Goal: Information Seeking & Learning: Learn about a topic

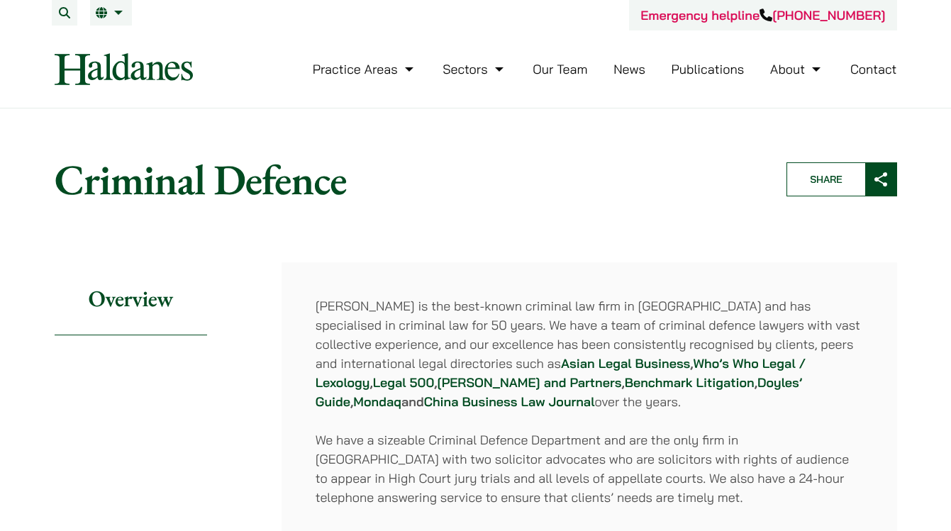
scroll to position [150, 0]
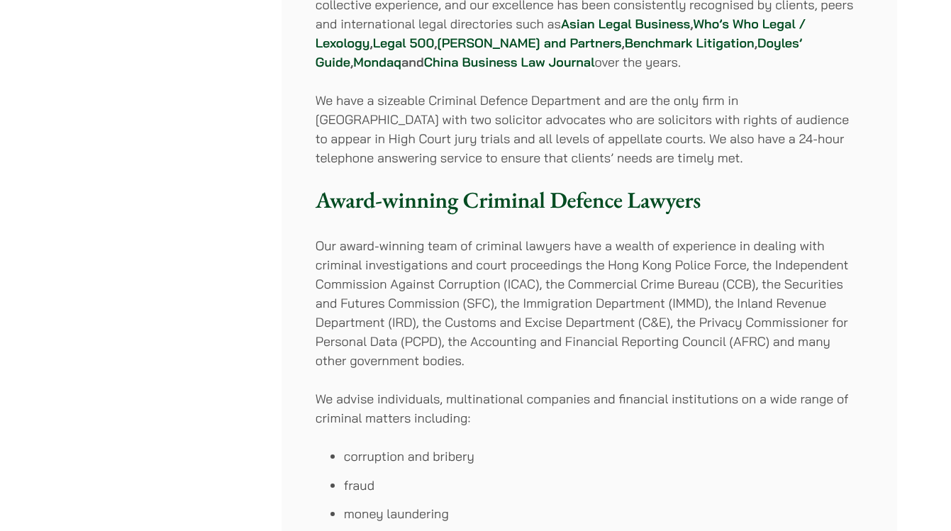
click at [442, 299] on p "Our award-winning team of criminal lawyers have a wealth of experience in deali…" at bounding box center [588, 303] width 547 height 134
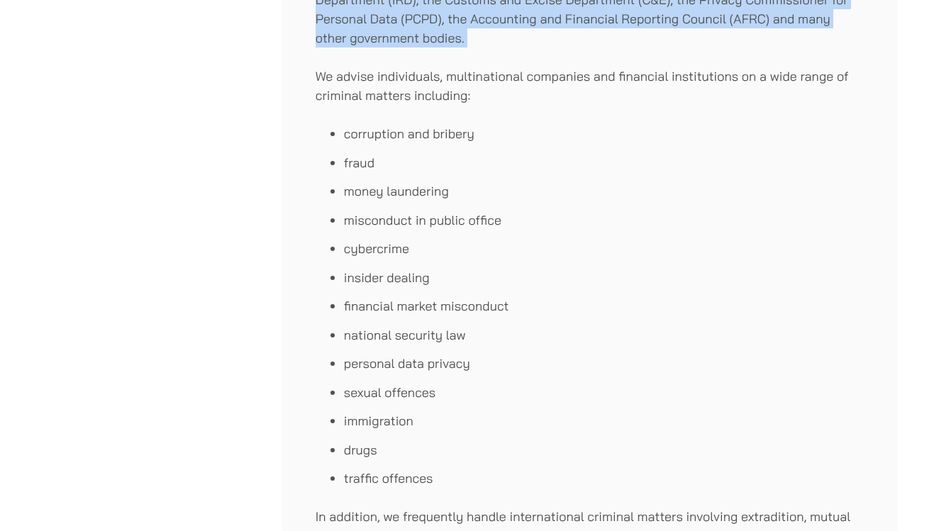
scroll to position [1079, 0]
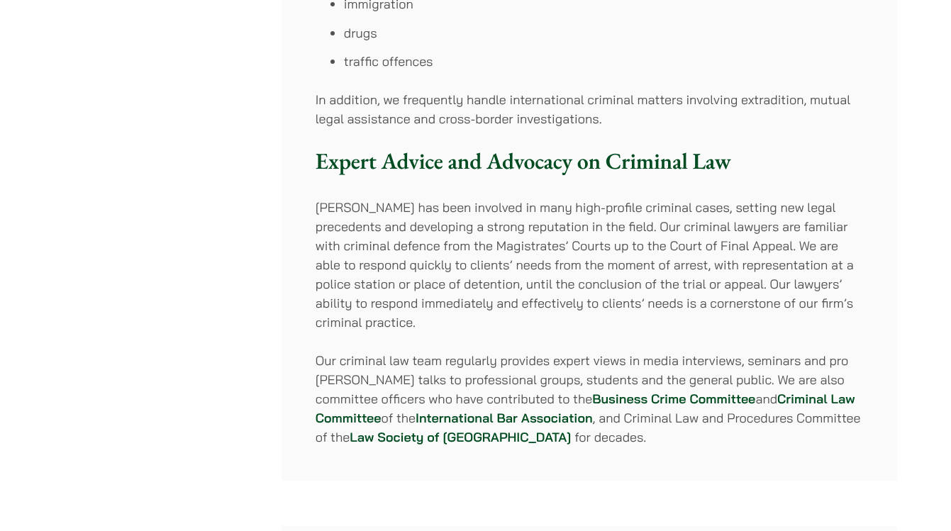
click at [439, 252] on p "[PERSON_NAME] has been involved in many high-profile criminal cases, setting ne…" at bounding box center [588, 265] width 547 height 134
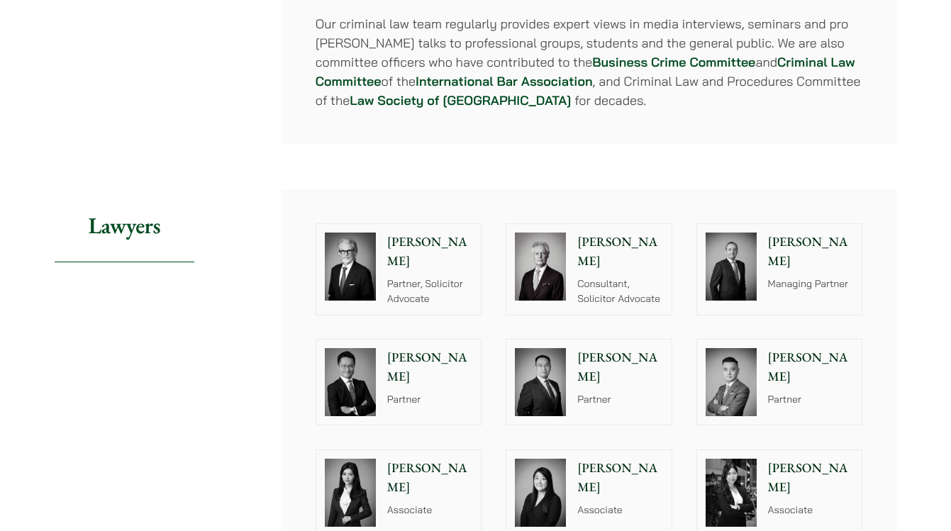
scroll to position [1467, 0]
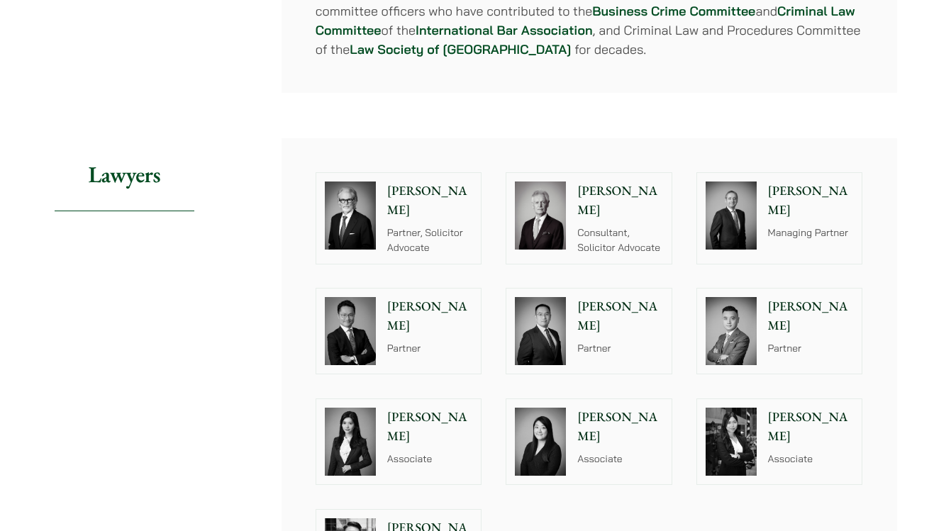
click at [596, 138] on div "Jonathan Midgley Partner, Solicitor Advocate Geoffrey Booth Consultant, Solicit…" at bounding box center [588, 383] width 615 height 491
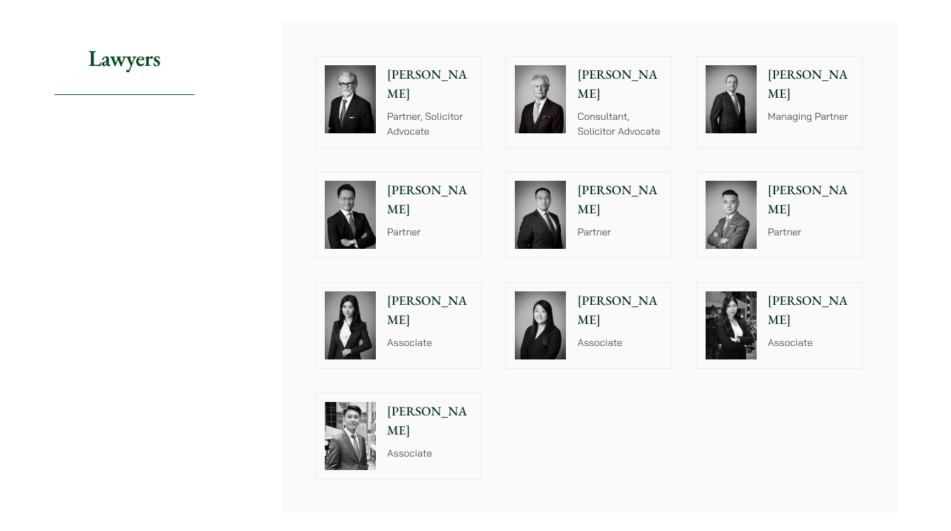
scroll to position [1629, 0]
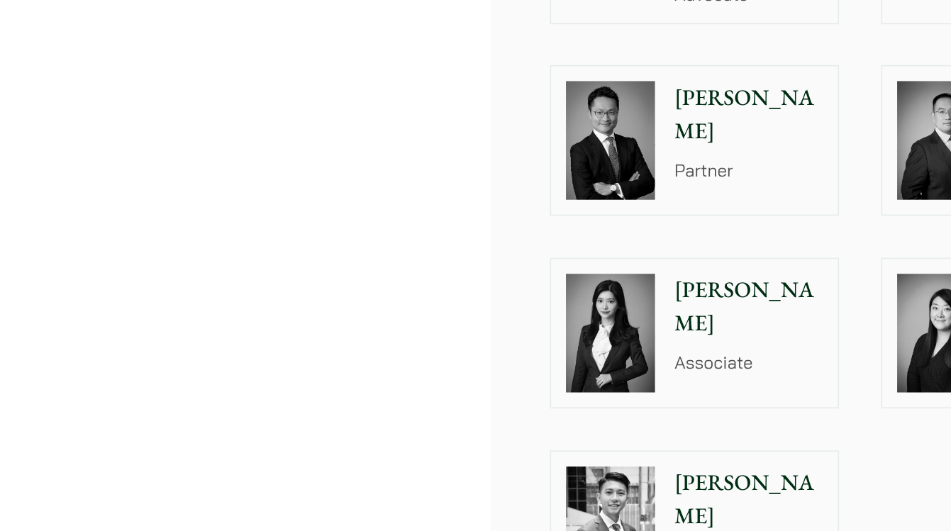
click at [381, 250] on div at bounding box center [350, 279] width 68 height 85
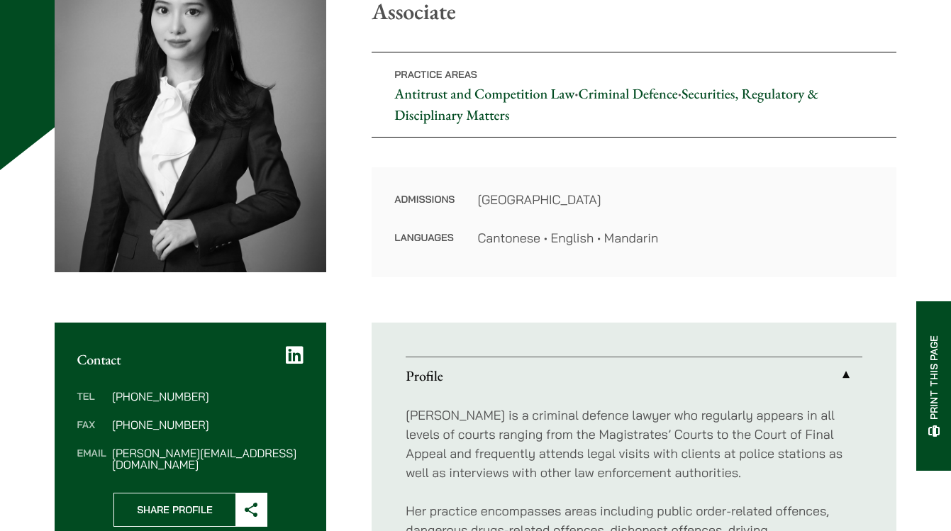
scroll to position [542, 0]
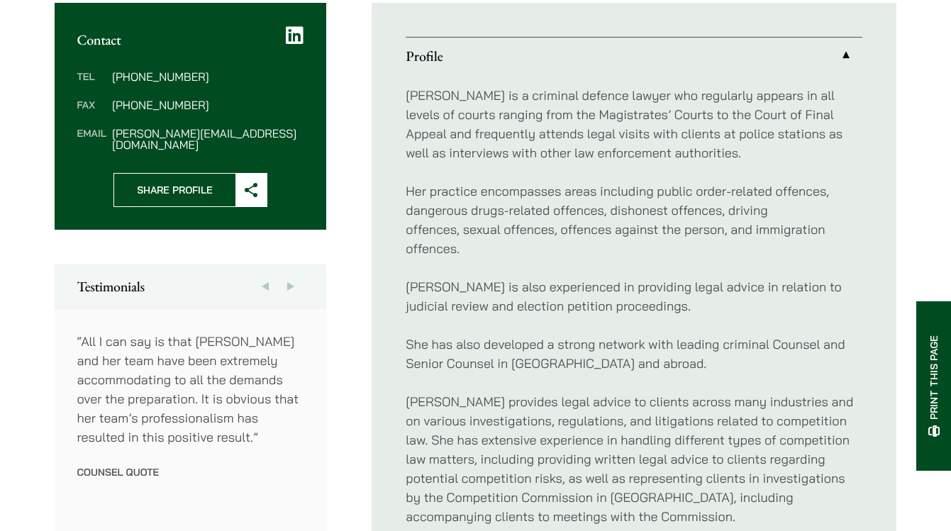
click at [523, 215] on p "Her practice encompasses areas including public order-related offences, dangero…" at bounding box center [634, 219] width 457 height 77
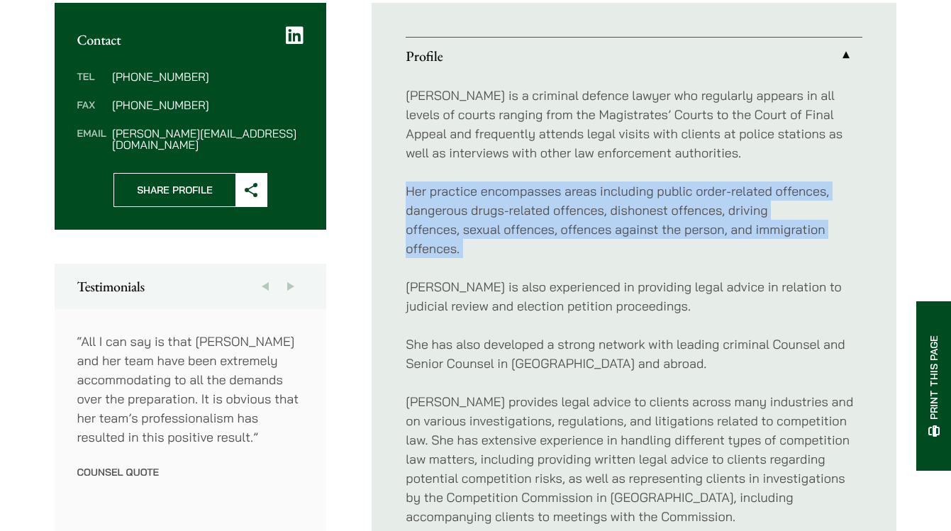
click at [511, 299] on p "Florence is also experienced in providing legal advice in relation to judicial …" at bounding box center [634, 296] width 457 height 38
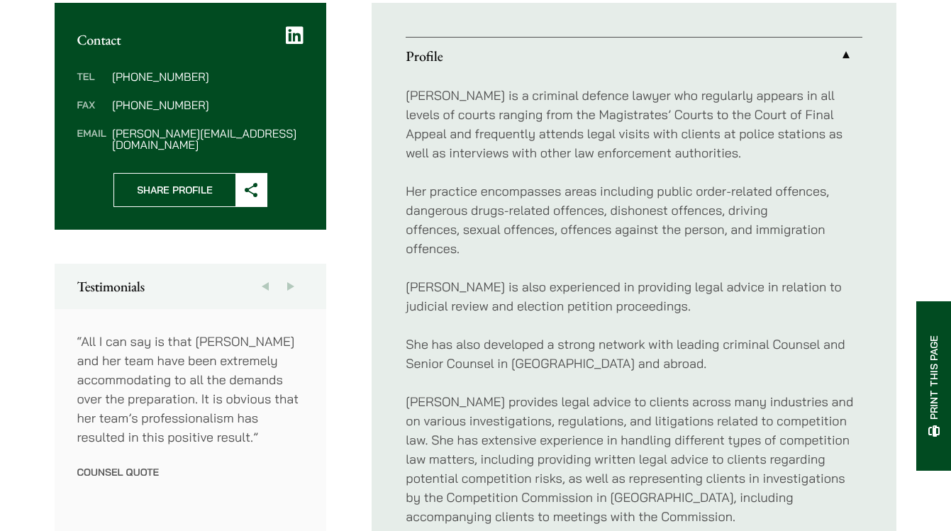
click at [511, 299] on p "Florence is also experienced in providing legal advice in relation to judicial …" at bounding box center [634, 296] width 457 height 38
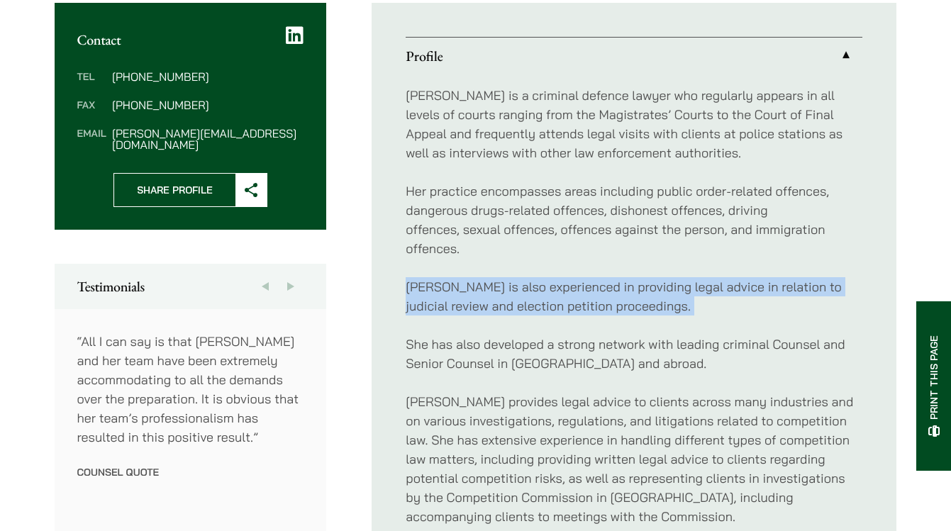
click at [513, 301] on p "Florence is also experienced in providing legal advice in relation to judicial …" at bounding box center [634, 296] width 457 height 38
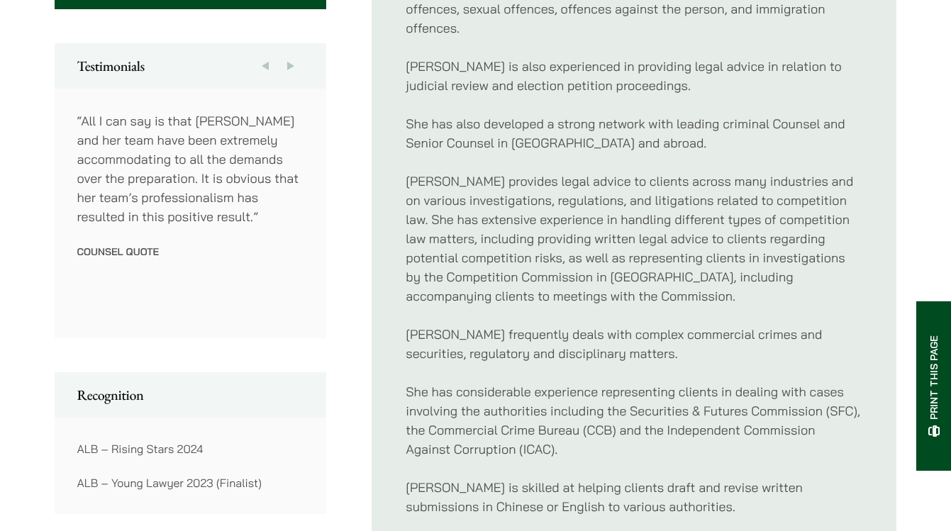
click at [513, 301] on p "Florence provides legal advice to clients across many industries and on various…" at bounding box center [634, 239] width 457 height 134
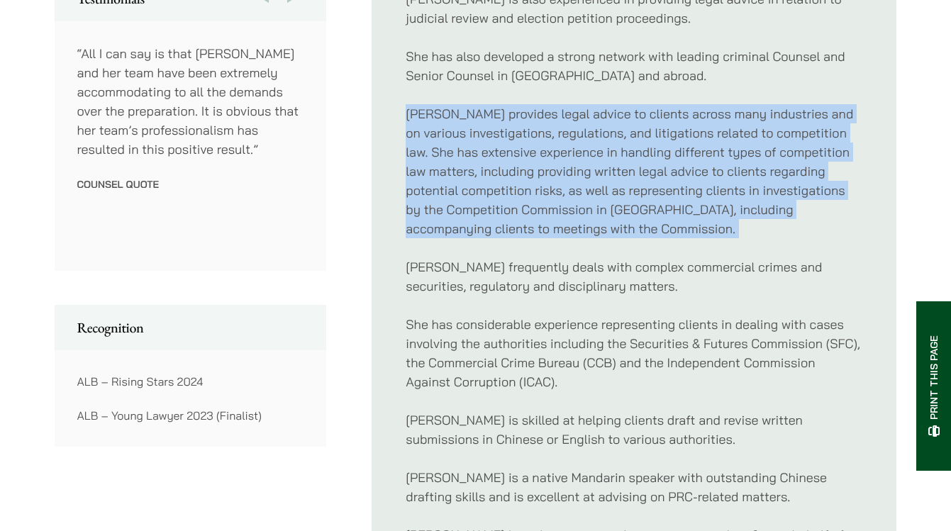
scroll to position [850, 0]
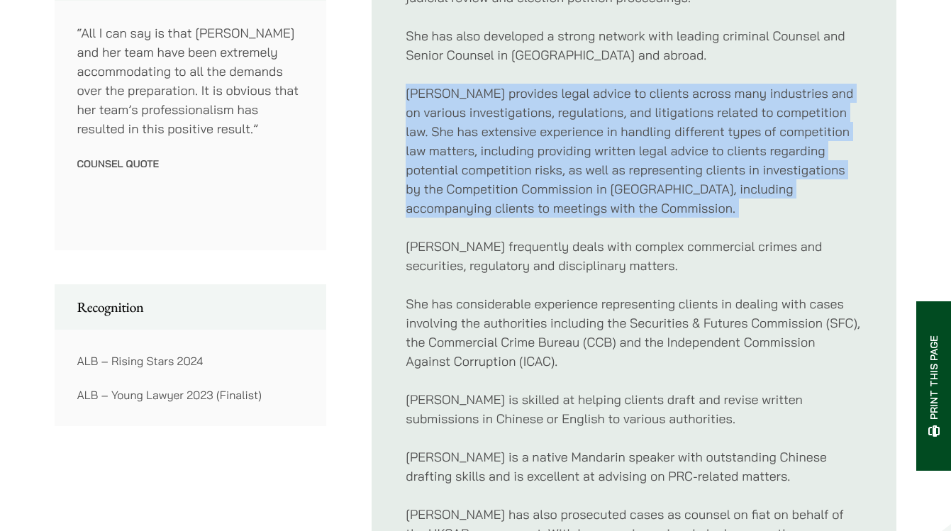
click at [513, 301] on p "She has considerable experience representing clients in dealing with cases invo…" at bounding box center [634, 332] width 457 height 77
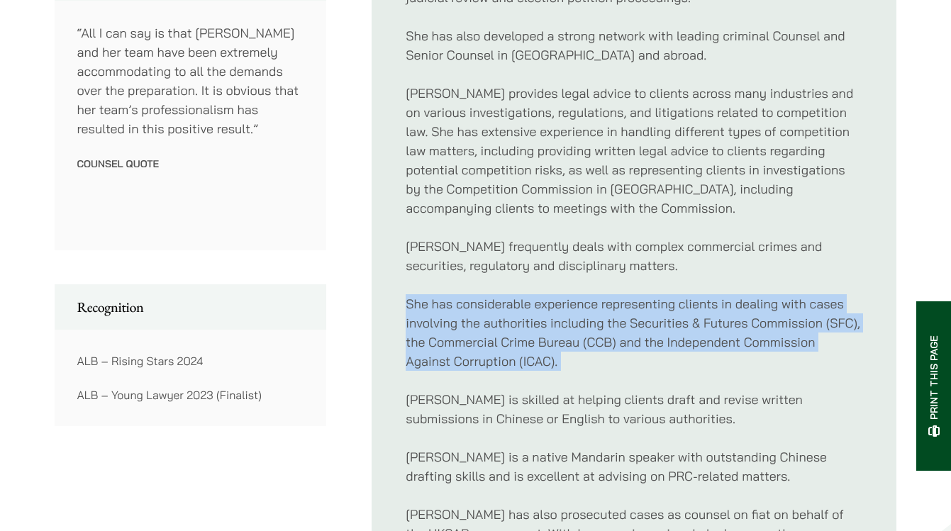
click at [513, 301] on p "She has considerable experience representing clients in dealing with cases invo…" at bounding box center [634, 332] width 457 height 77
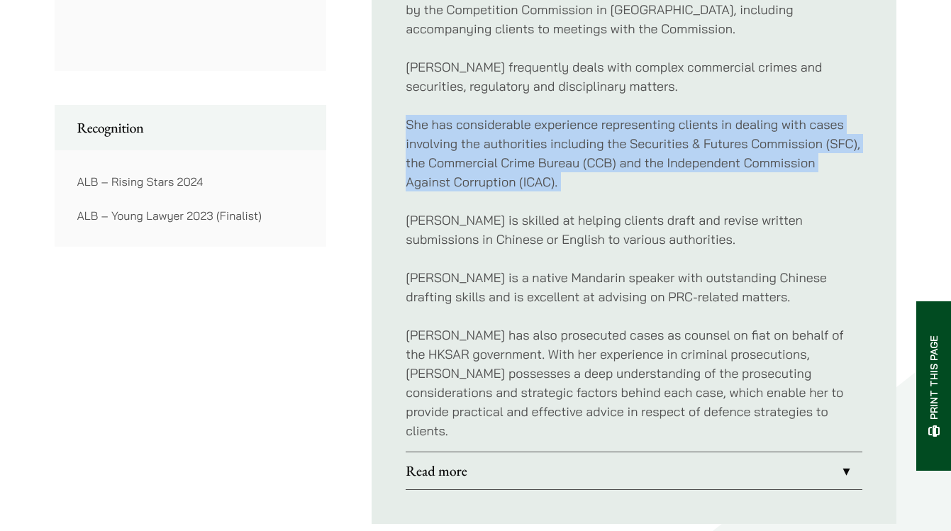
scroll to position [1032, 0]
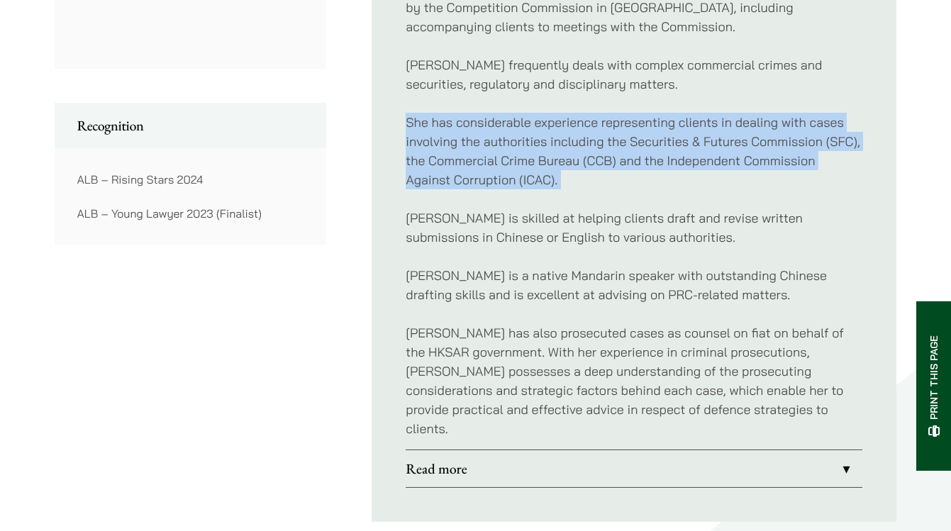
click at [517, 450] on link "Read more" at bounding box center [634, 468] width 457 height 37
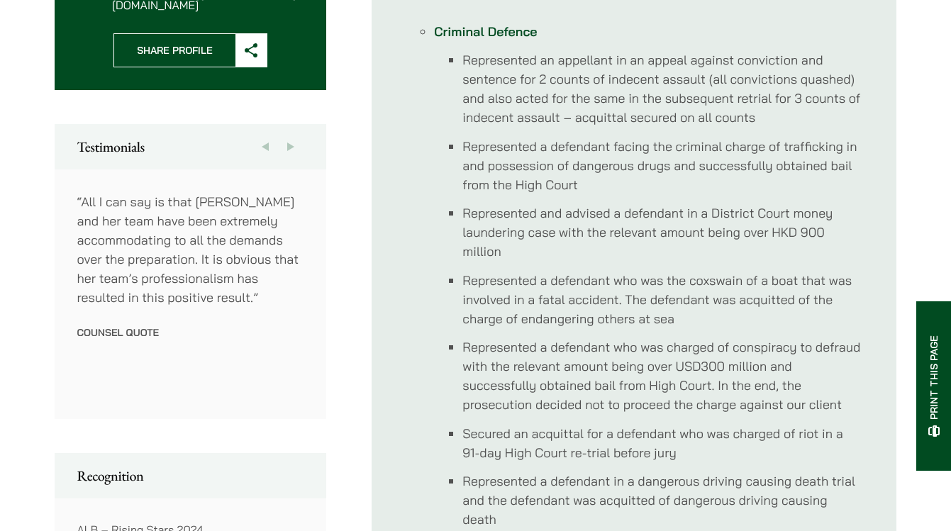
scroll to position [678, 0]
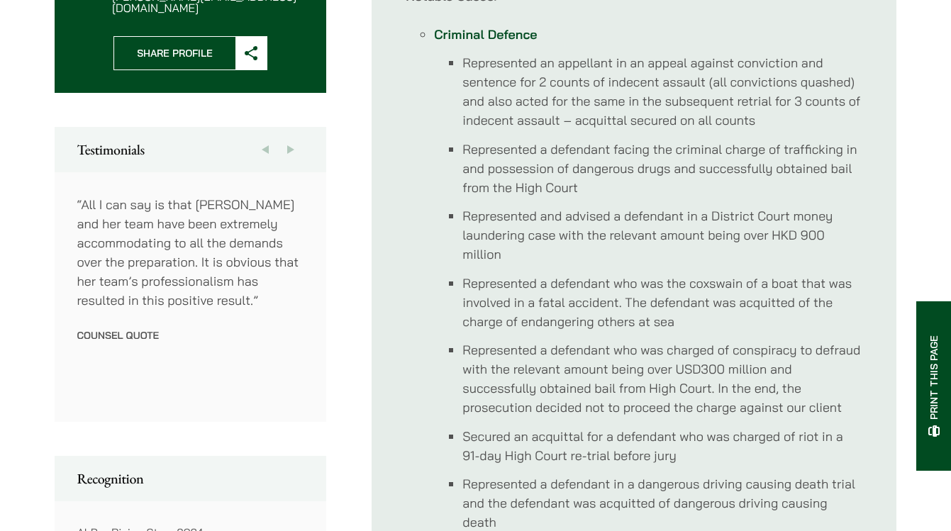
click at [289, 138] on button "Next" at bounding box center [291, 149] width 26 height 45
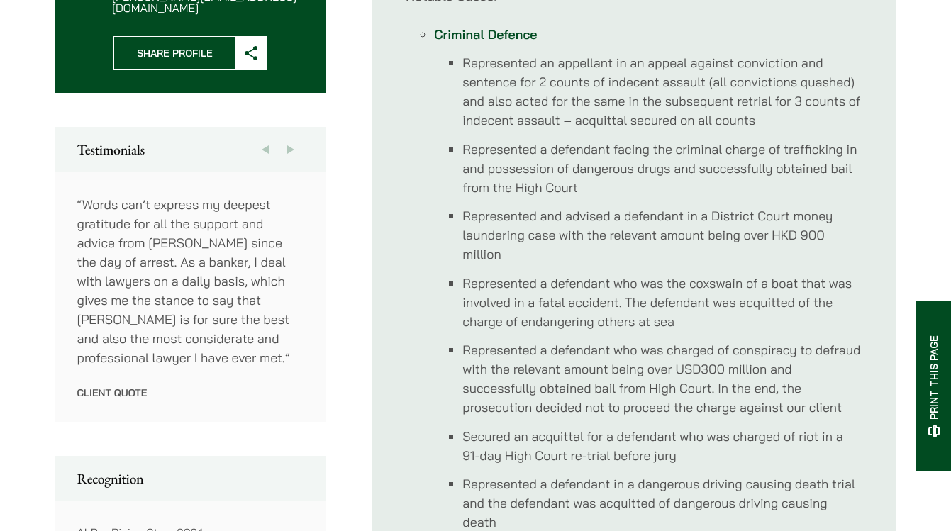
click at [289, 138] on button "Next" at bounding box center [291, 149] width 26 height 45
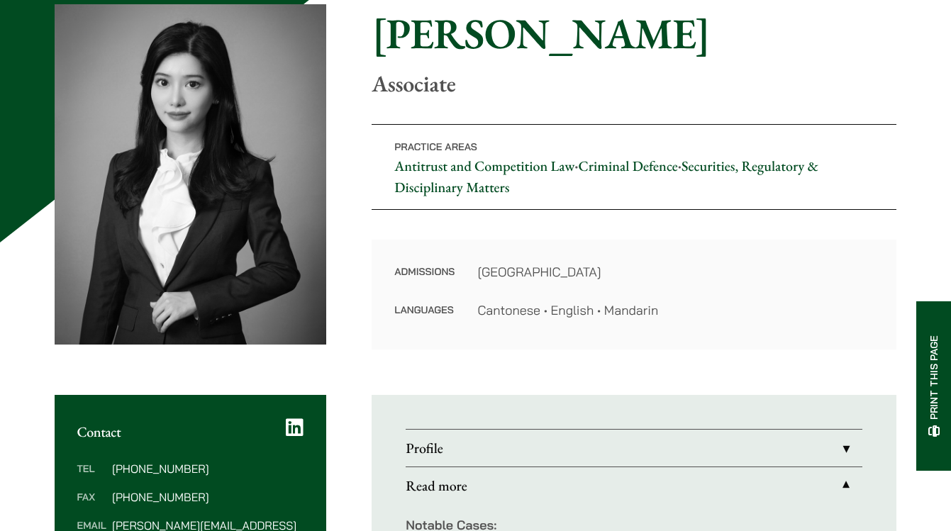
scroll to position [149, 0]
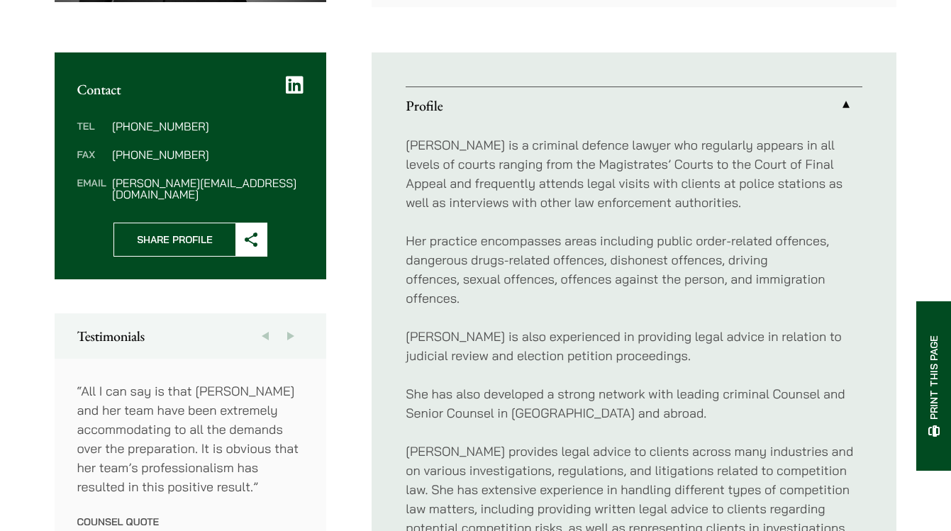
scroll to position [542, 0]
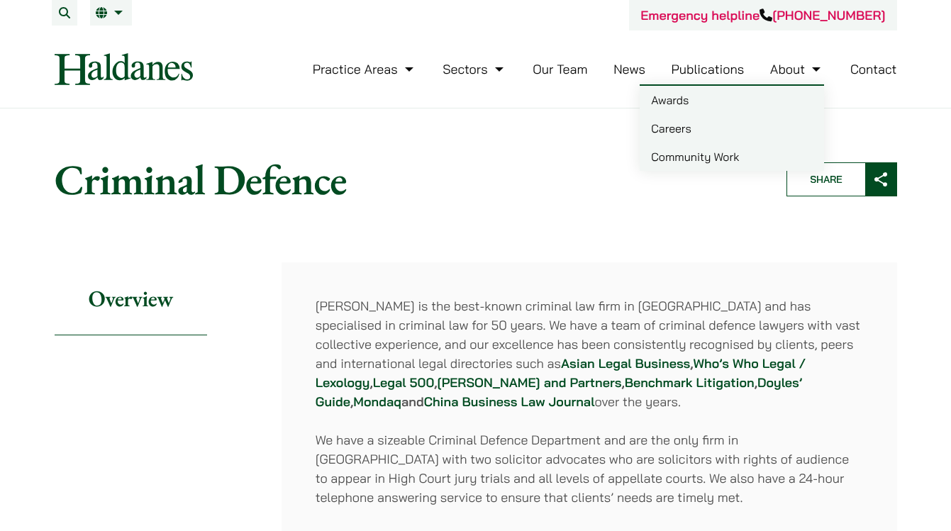
click at [664, 122] on link "Careers" at bounding box center [731, 128] width 184 height 28
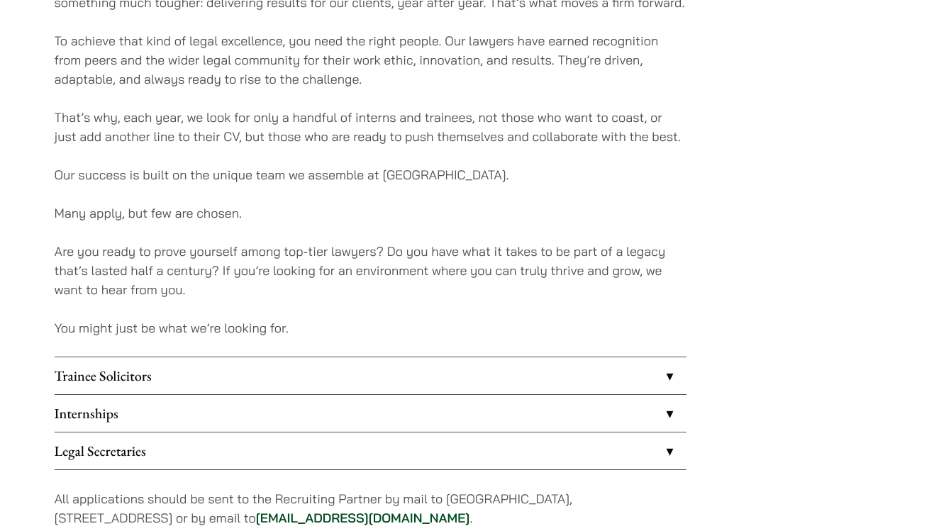
scroll to position [1123, 0]
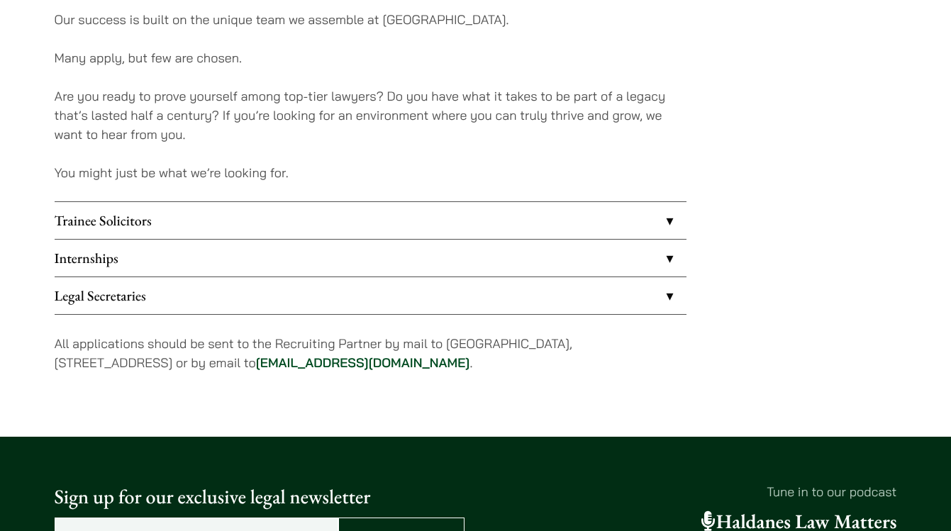
click at [473, 260] on link "Internships" at bounding box center [371, 258] width 632 height 37
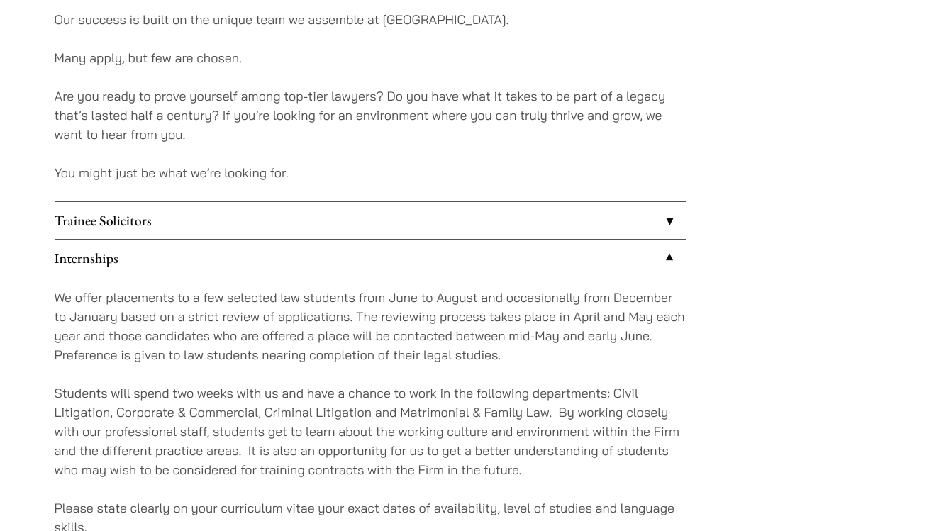
click at [463, 313] on p "We offer placements to a few selected law students from June to August and occa…" at bounding box center [371, 326] width 632 height 77
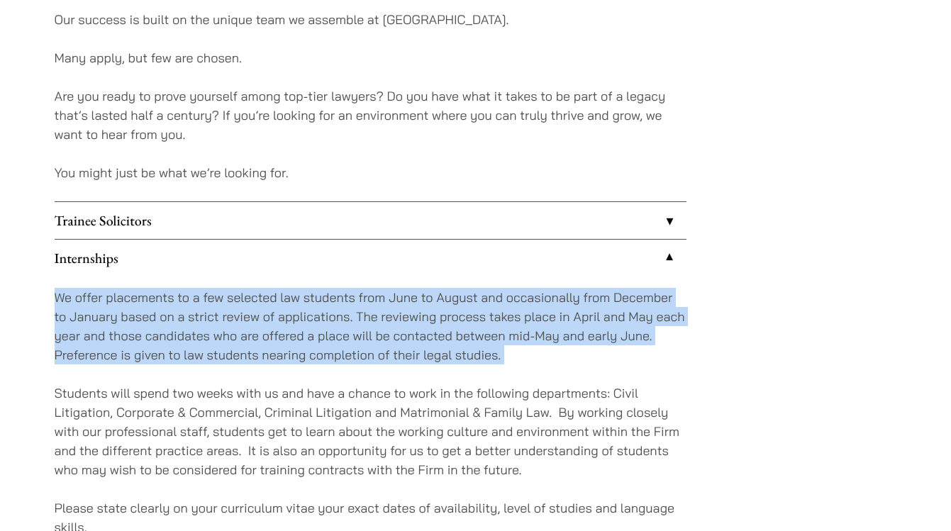
click at [477, 326] on p "We offer placements to a few selected law students from June to August and occa…" at bounding box center [371, 326] width 632 height 77
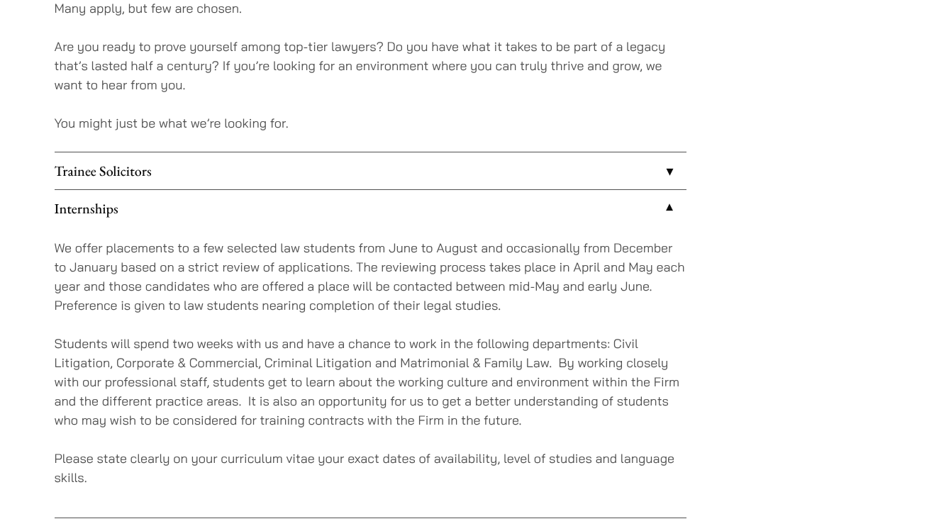
scroll to position [1183, 0]
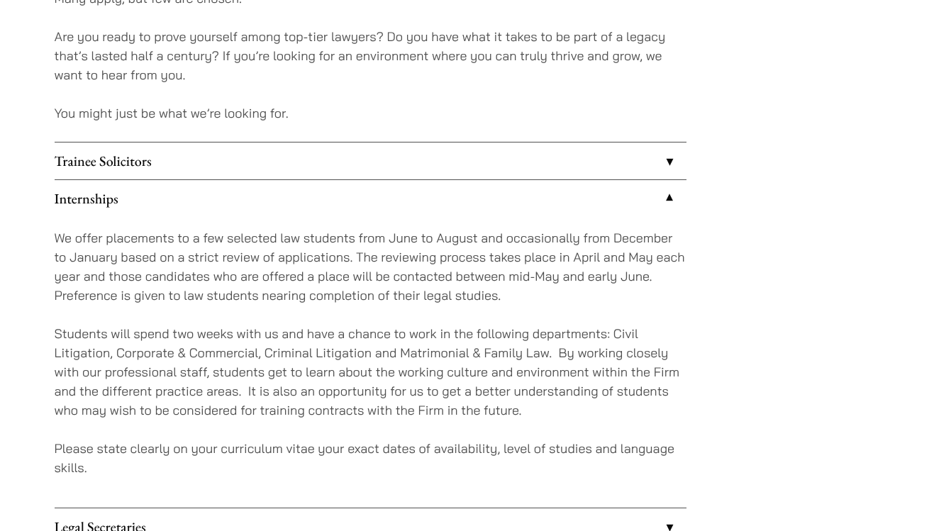
click at [477, 326] on p "Students will spend two weeks with us and have a chance to work in the followin…" at bounding box center [371, 372] width 632 height 96
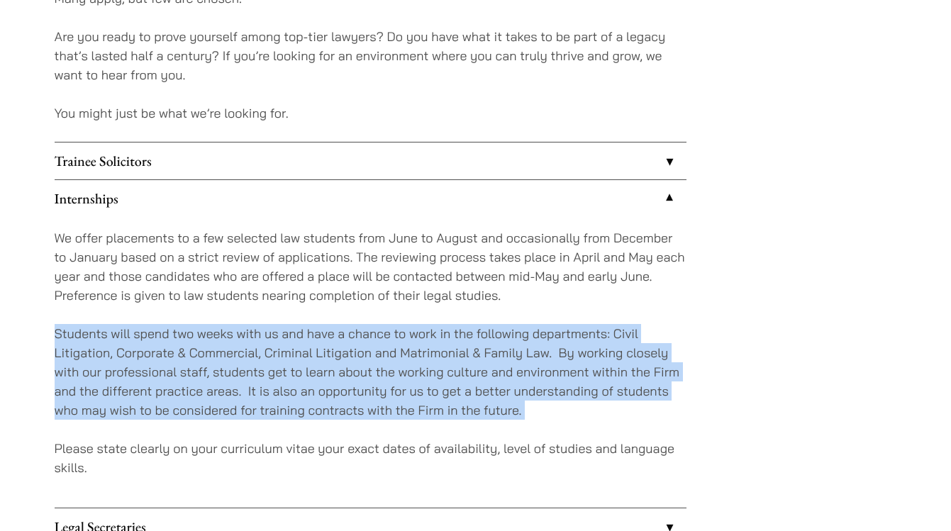
click at [483, 346] on p "Students will spend two weeks with us and have a chance to work in the followin…" at bounding box center [371, 372] width 632 height 96
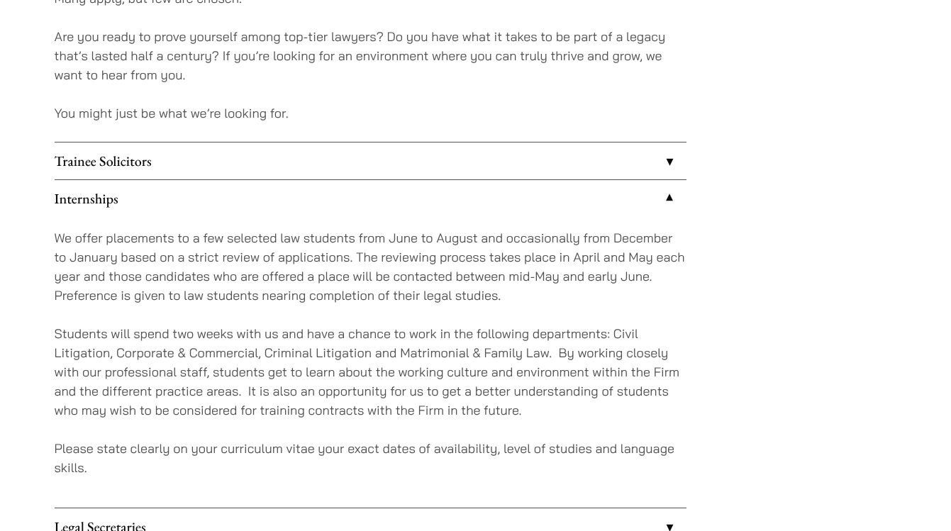
scroll to position [1229, 0]
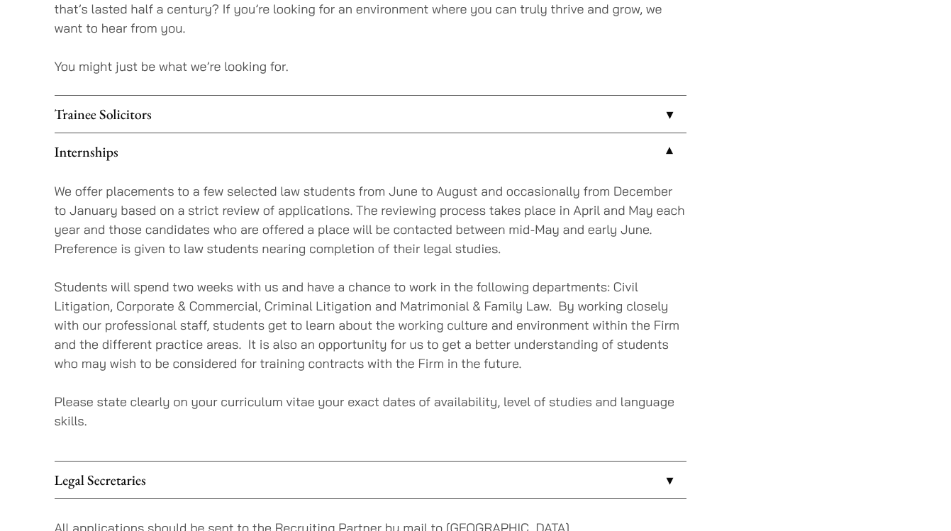
click at [484, 357] on p "Students will spend two weeks with us and have a chance to work in the followin…" at bounding box center [371, 325] width 632 height 96
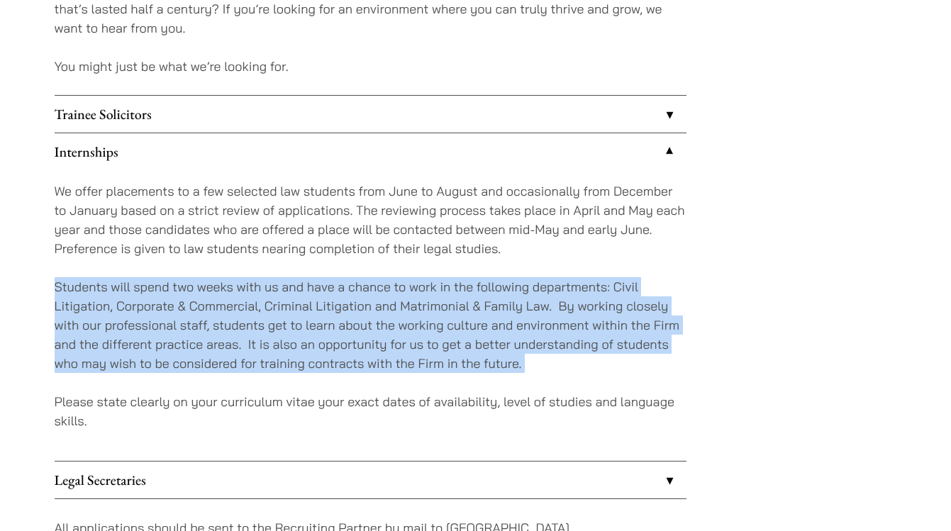
click at [498, 359] on p "Students will spend two weeks with us and have a chance to work in the followin…" at bounding box center [371, 325] width 632 height 96
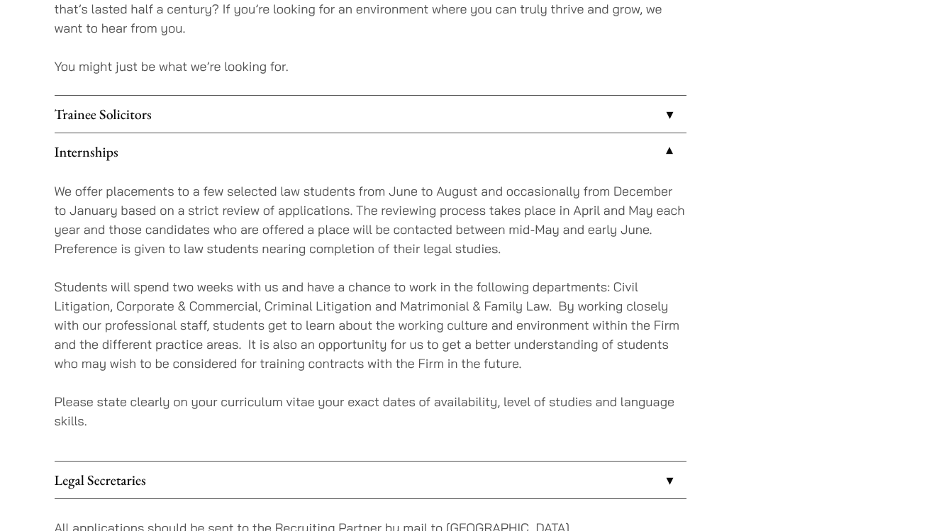
click at [498, 359] on p "Students will spend two weeks with us and have a chance to work in the followin…" at bounding box center [371, 325] width 632 height 96
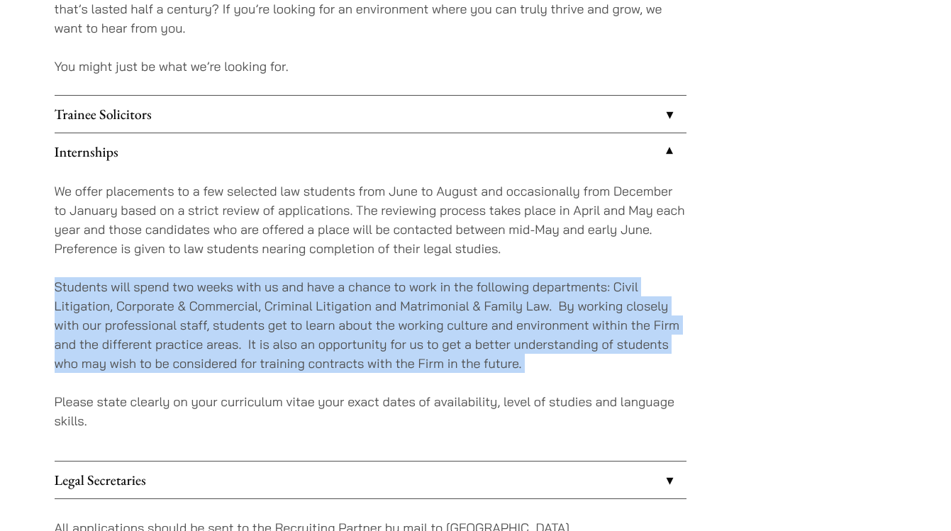
click at [508, 359] on p "Students will spend two weeks with us and have a chance to work in the followin…" at bounding box center [371, 325] width 632 height 96
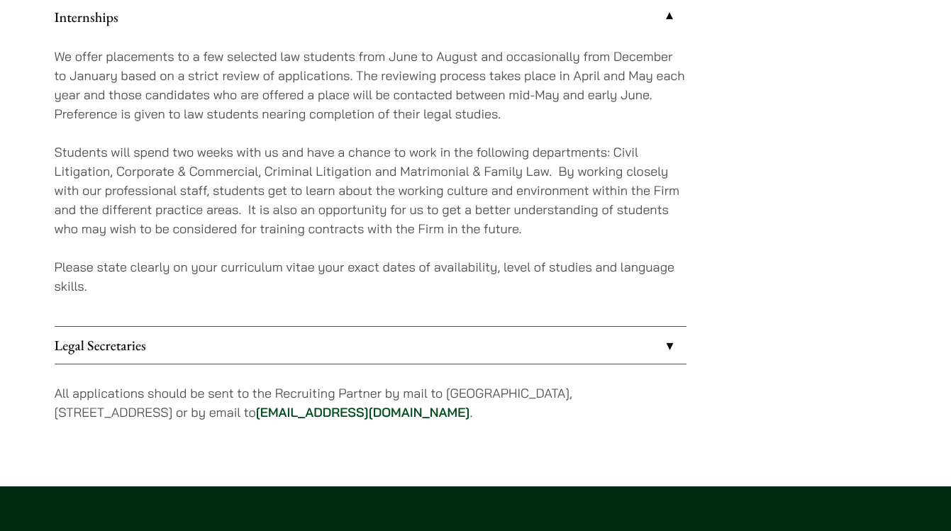
scroll to position [1365, 0]
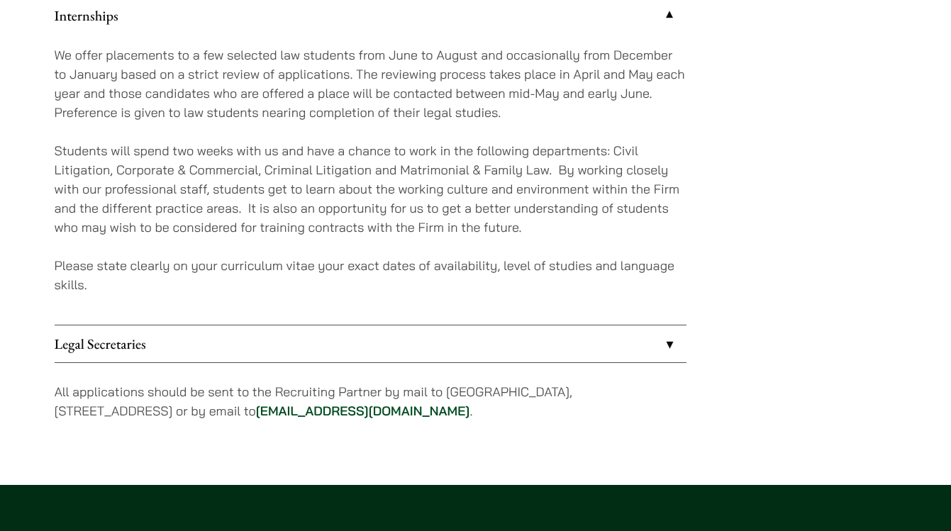
click at [468, 246] on div "We offer placements to a few selected law students from June to August and occa…" at bounding box center [371, 179] width 632 height 291
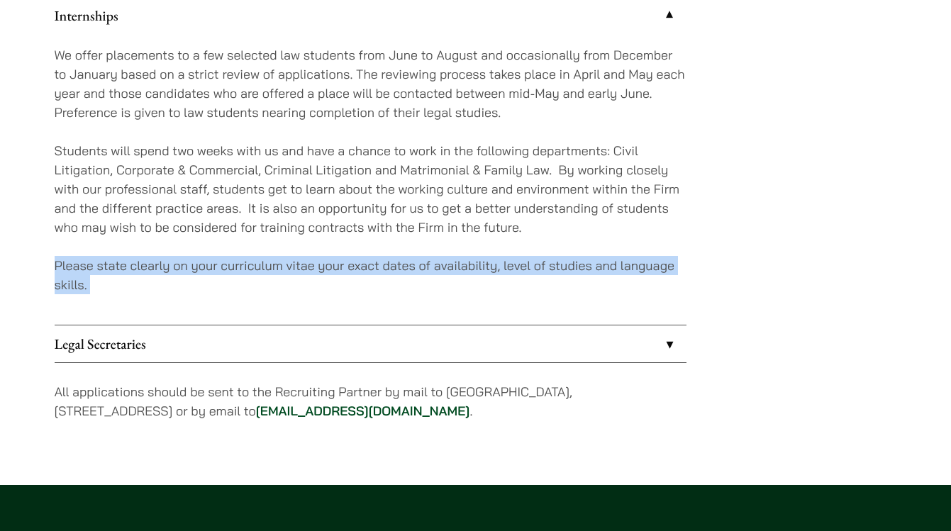
click at [484, 273] on p "Please state clearly on your curriculum vitae your exact dates of availability,…" at bounding box center [371, 275] width 632 height 38
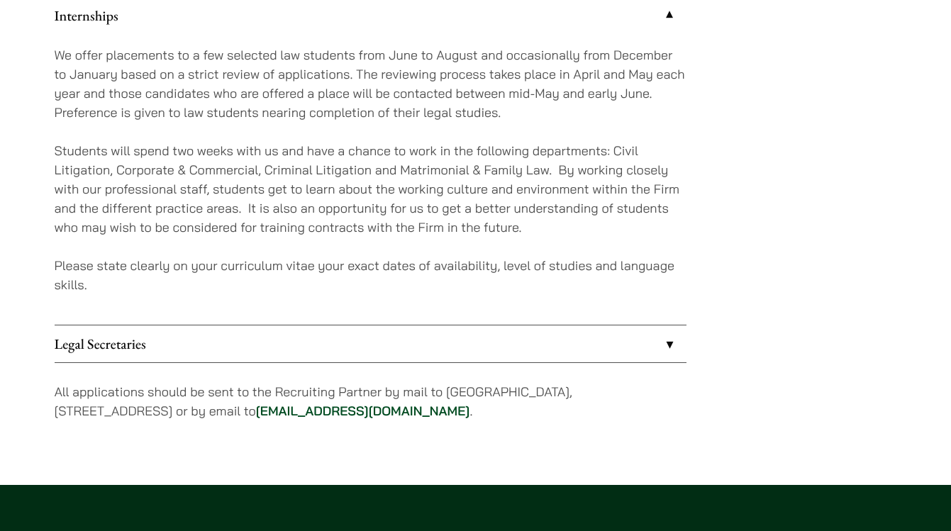
click at [484, 273] on p "Please state clearly on your curriculum vitae your exact dates of availability,…" at bounding box center [371, 275] width 632 height 38
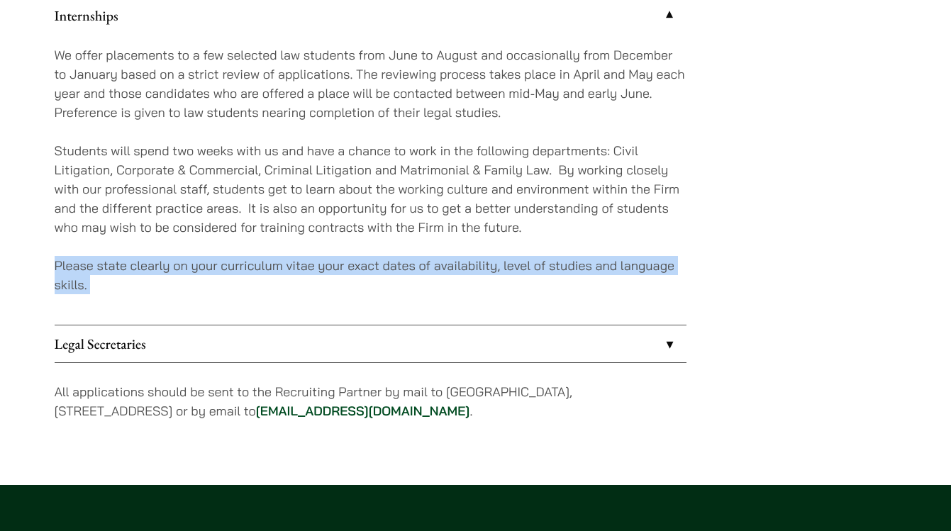
click at [513, 274] on p "Please state clearly on your curriculum vitae your exact dates of availability,…" at bounding box center [371, 275] width 632 height 38
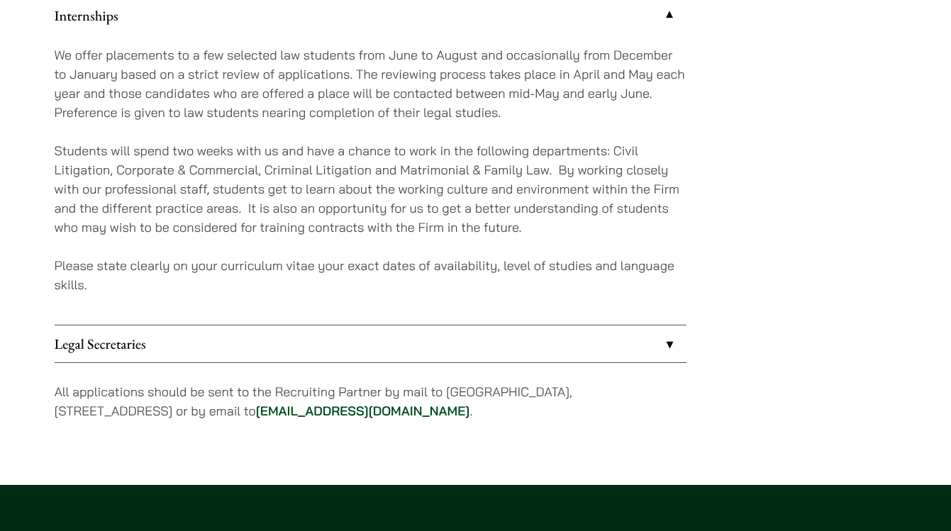
click at [502, 228] on p "Students will spend two weeks with us and have a chance to work in the followin…" at bounding box center [371, 189] width 632 height 96
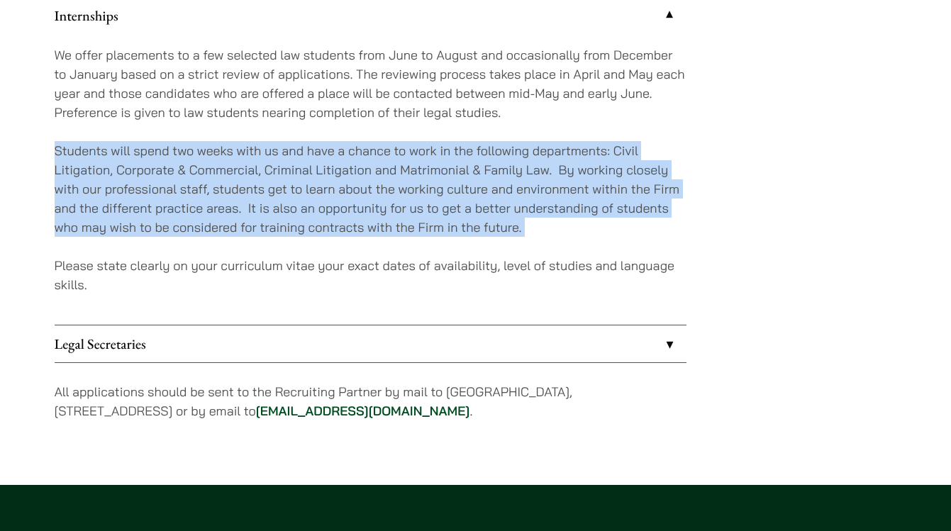
click at [542, 243] on div "We offer placements to a few selected law students from June to August and occa…" at bounding box center [371, 179] width 632 height 291
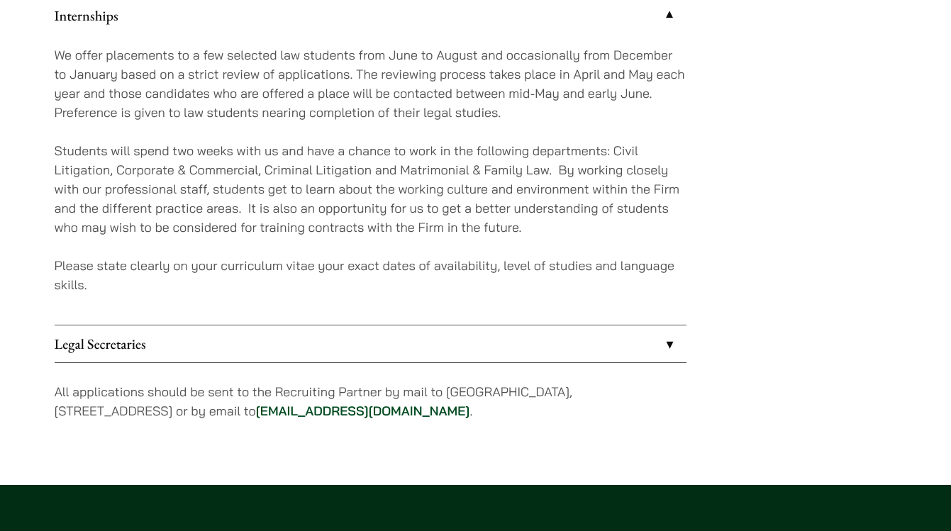
click at [542, 243] on div "We offer placements to a few selected law students from June to August and occa…" at bounding box center [371, 179] width 632 height 291
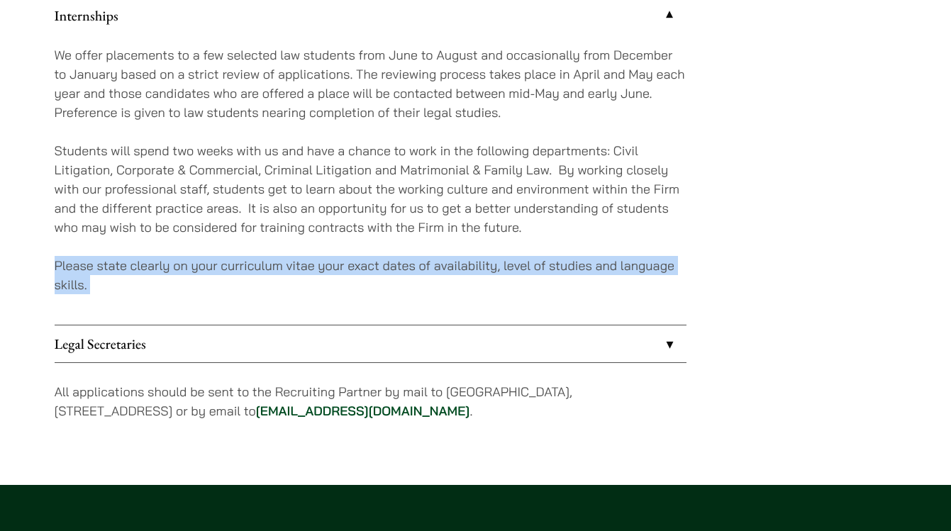
click at [532, 217] on p "Students will spend two weeks with us and have a chance to work in the followin…" at bounding box center [371, 189] width 632 height 96
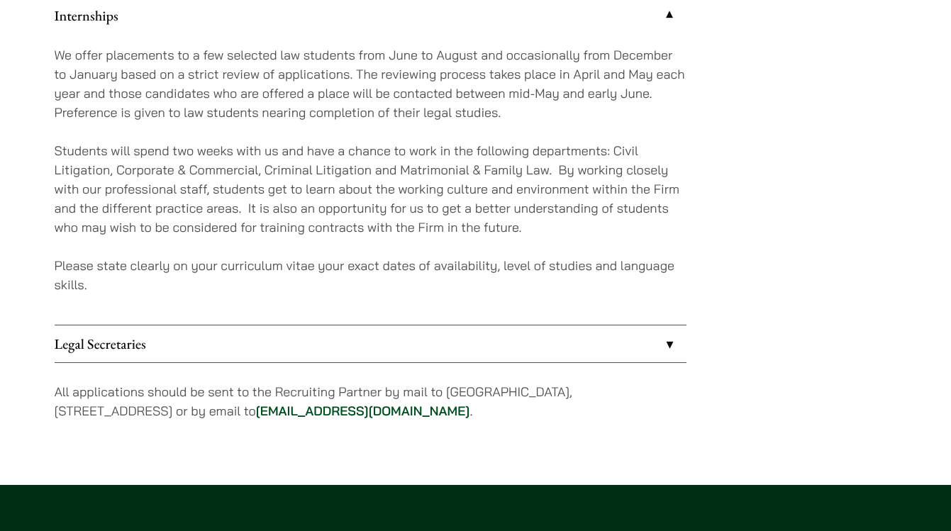
click at [532, 217] on p "Students will spend two weeks with us and have a chance to work in the followin…" at bounding box center [371, 189] width 632 height 96
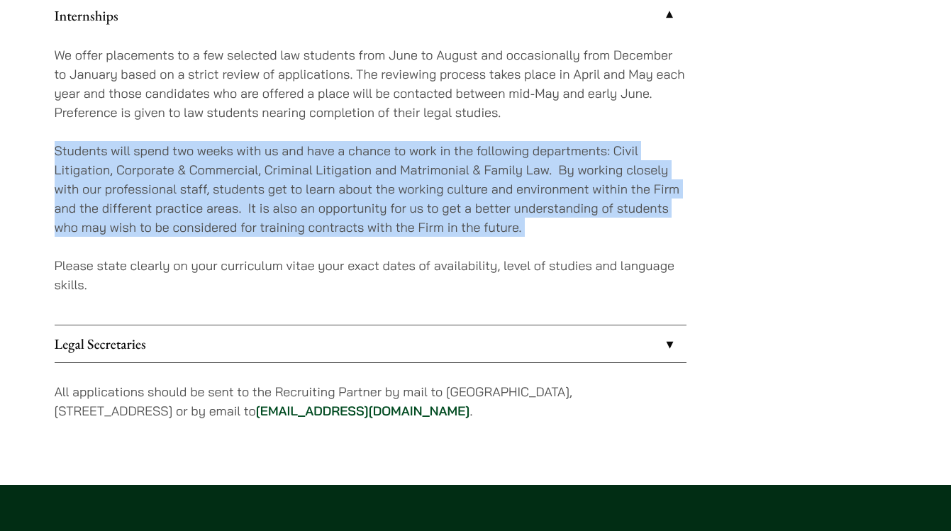
click at [544, 228] on p "Students will spend two weeks with us and have a chance to work in the followin…" at bounding box center [371, 189] width 632 height 96
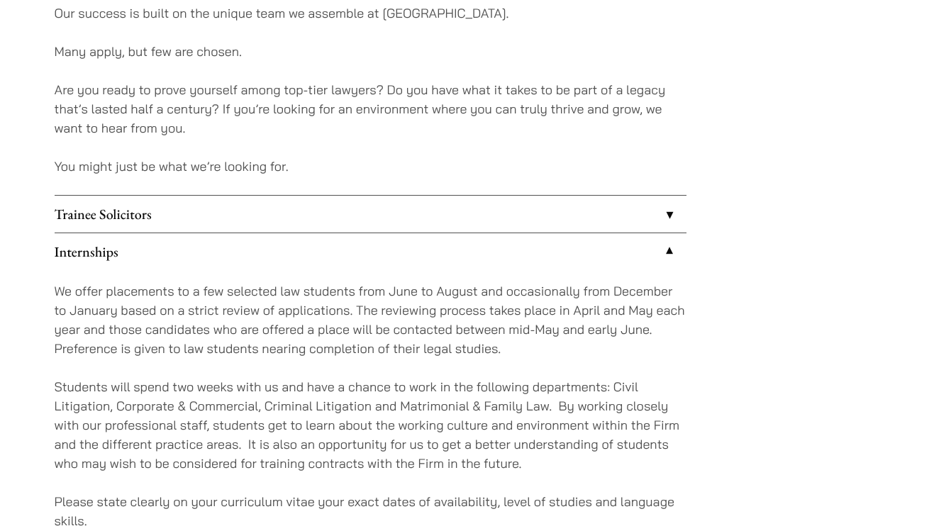
scroll to position [1123, 0]
